Goal: Information Seeking & Learning: Learn about a topic

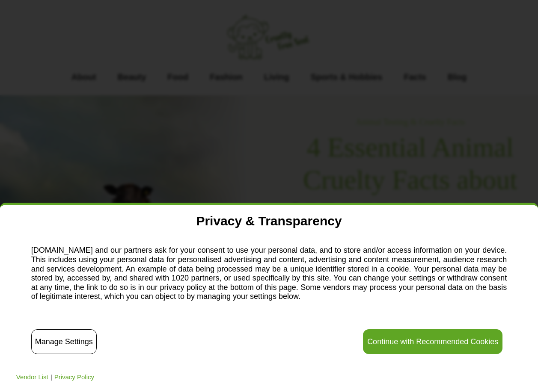
click at [438, 341] on button "Continue with Recommended Cookies" at bounding box center [433, 342] width 140 height 25
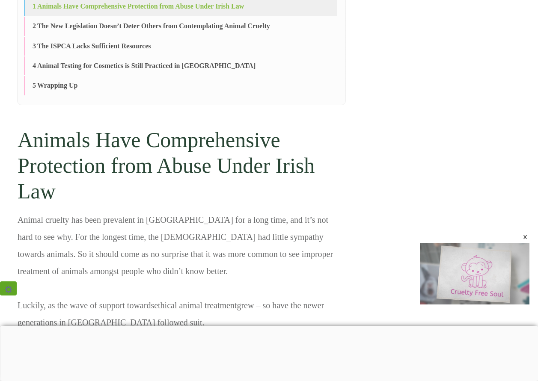
scroll to position [942, 0]
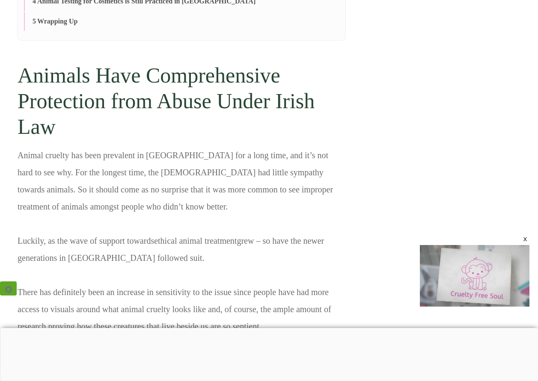
scroll to position [1156, 0]
